Goal: Task Accomplishment & Management: Use online tool/utility

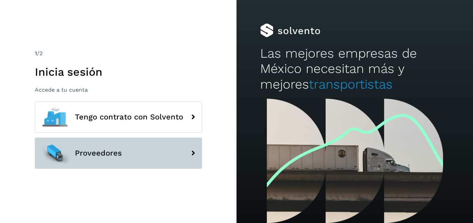
click at [147, 163] on button "Proveedores" at bounding box center [118, 153] width 167 height 31
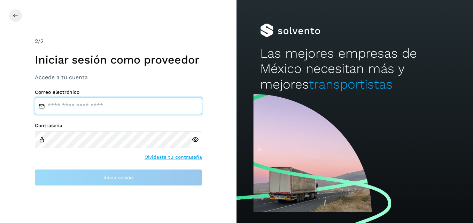
type input "**********"
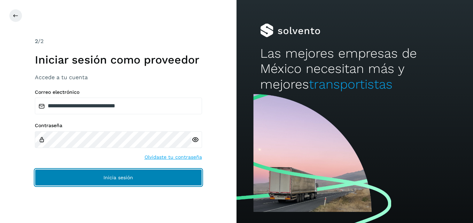
click at [132, 174] on button "Inicia sesión" at bounding box center [118, 177] width 167 height 17
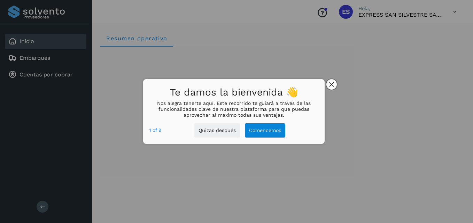
click at [335, 85] on button "close," at bounding box center [331, 84] width 10 height 10
